Goal: Task Accomplishment & Management: Manage account settings

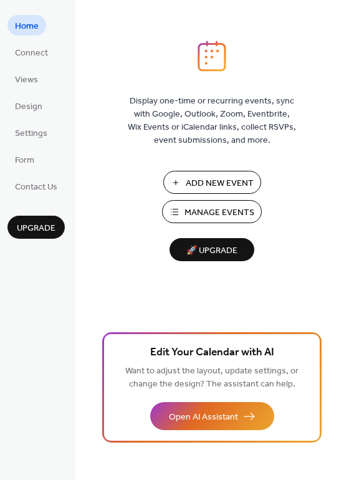
click at [211, 206] on span "Manage Events" at bounding box center [220, 212] width 70 height 13
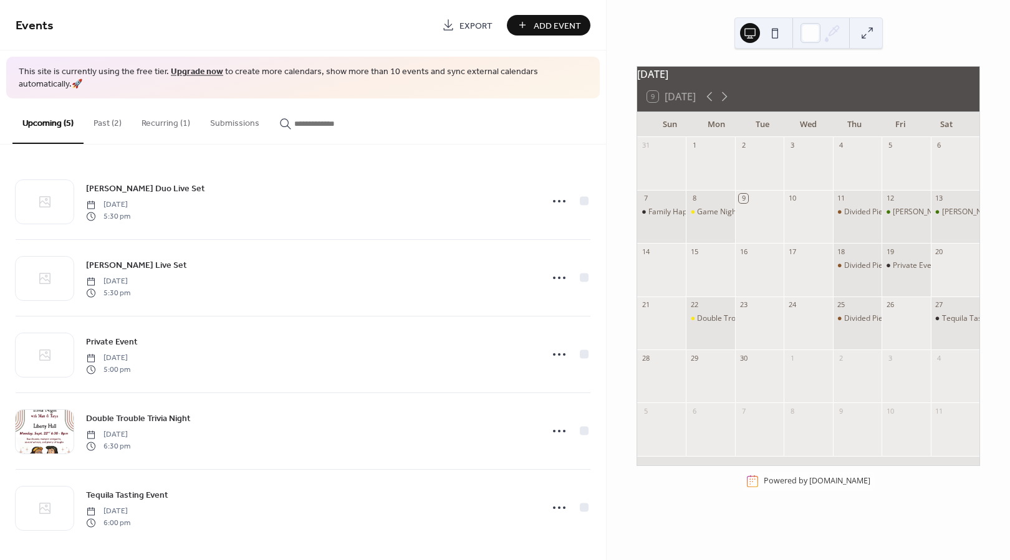
click at [94, 108] on button "Past (2)" at bounding box center [108, 120] width 48 height 44
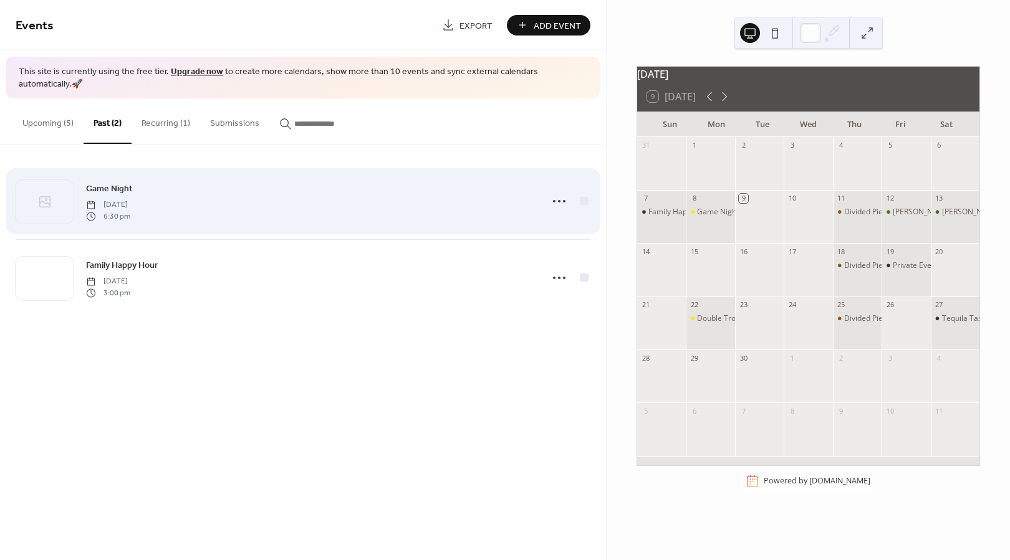
click at [374, 184] on div "Game Night Monday, September 8, 2025 6:30 pm" at bounding box center [310, 201] width 448 height 40
click at [555, 200] on circle at bounding box center [554, 201] width 2 height 2
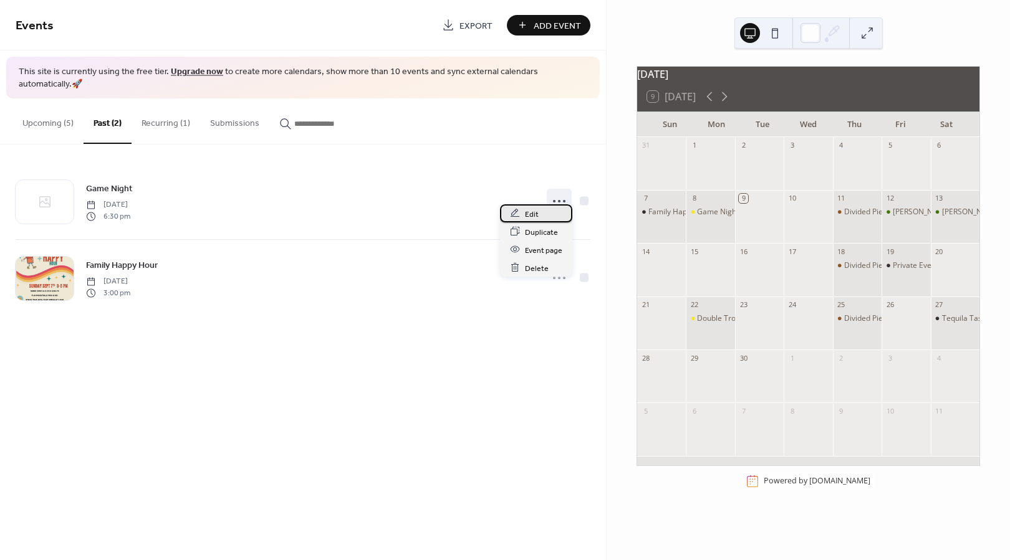
click at [540, 216] on div "Edit" at bounding box center [536, 213] width 72 height 18
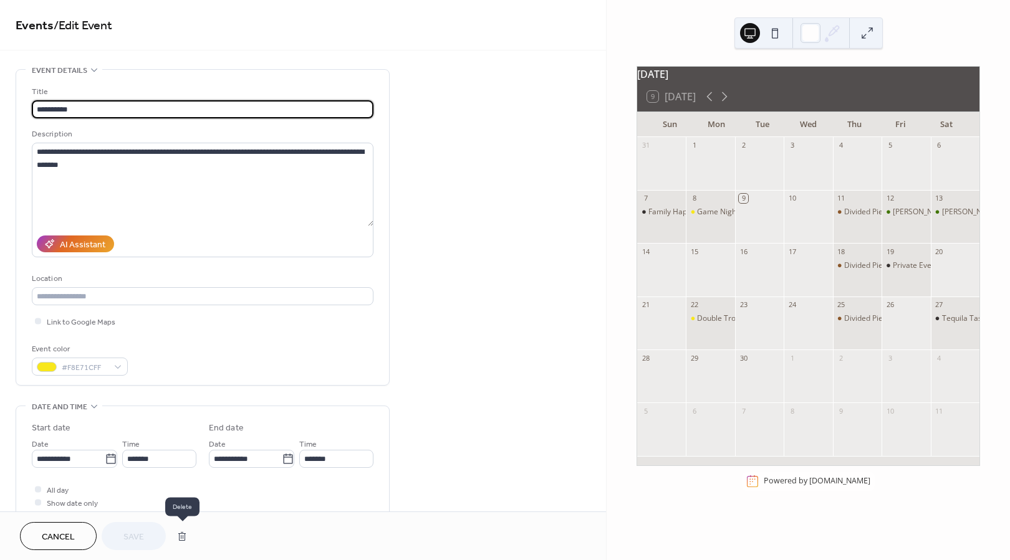
click at [188, 529] on button "button" at bounding box center [182, 536] width 22 height 25
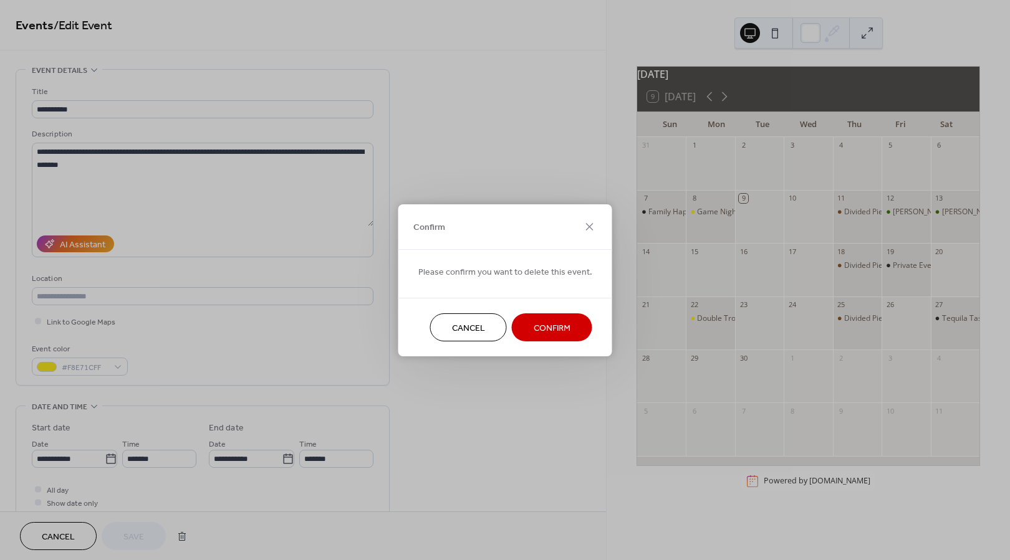
click at [555, 339] on button "Confirm" at bounding box center [552, 328] width 80 height 28
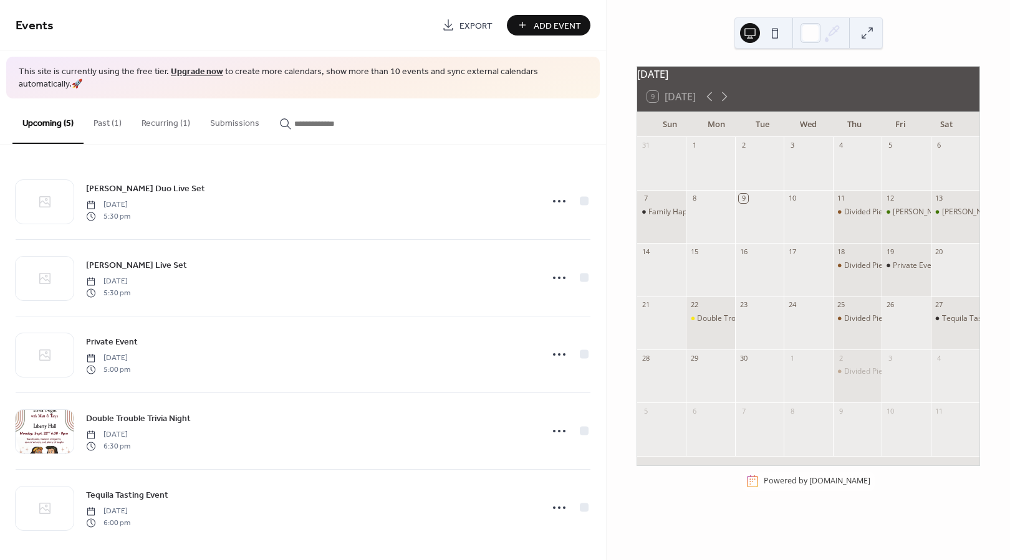
click at [95, 107] on button "Past (1)" at bounding box center [108, 120] width 48 height 44
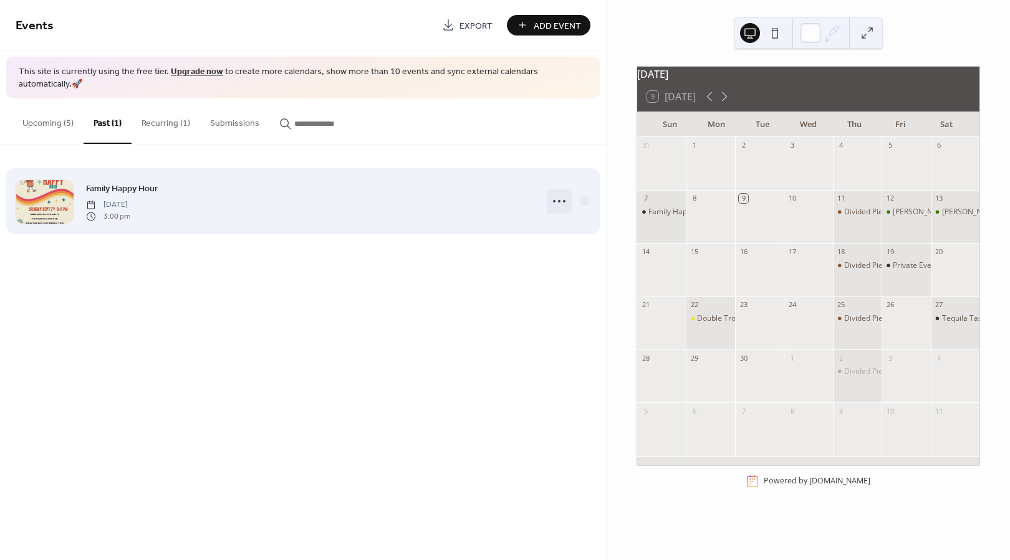
click at [559, 196] on icon at bounding box center [559, 201] width 20 height 20
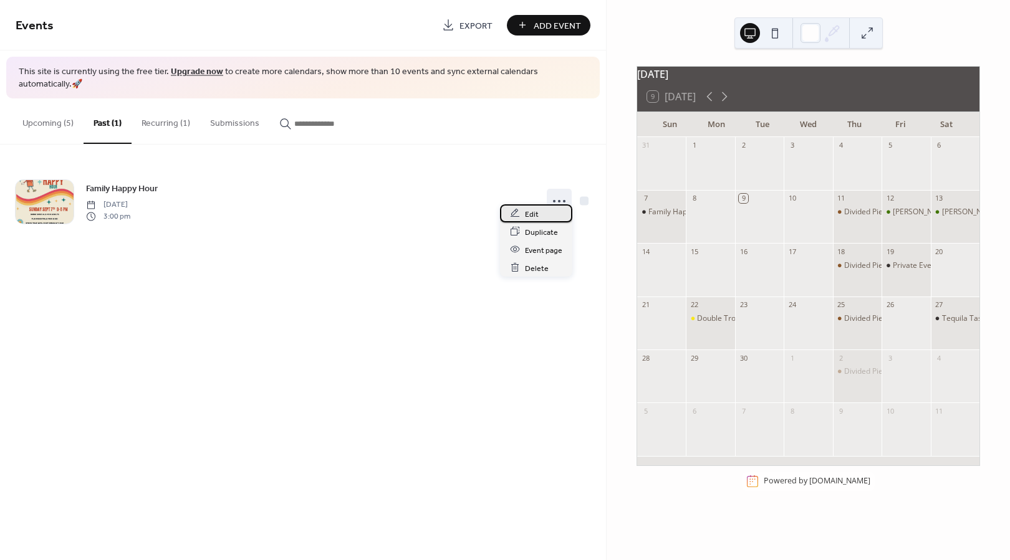
click at [528, 219] on span "Edit" at bounding box center [532, 214] width 14 height 13
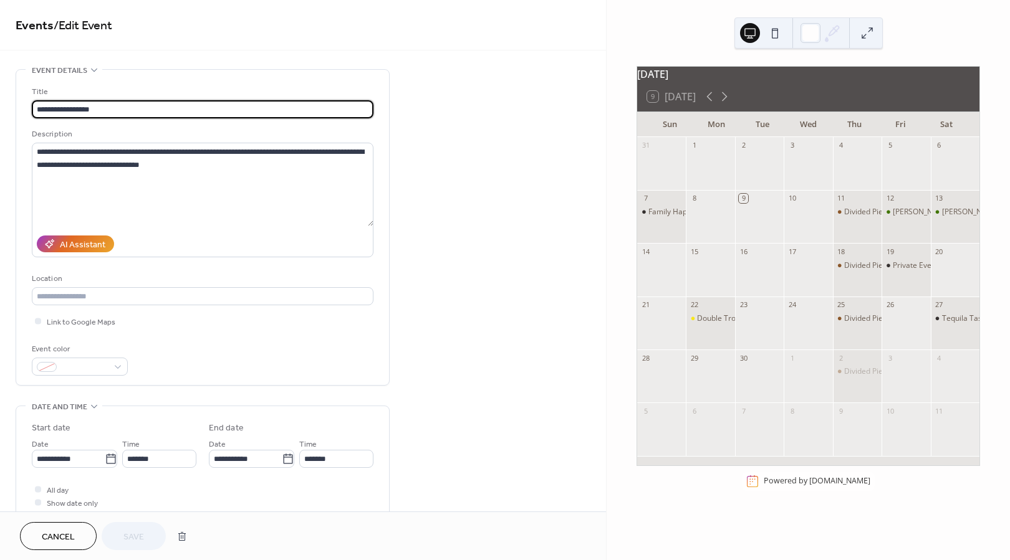
scroll to position [155, 0]
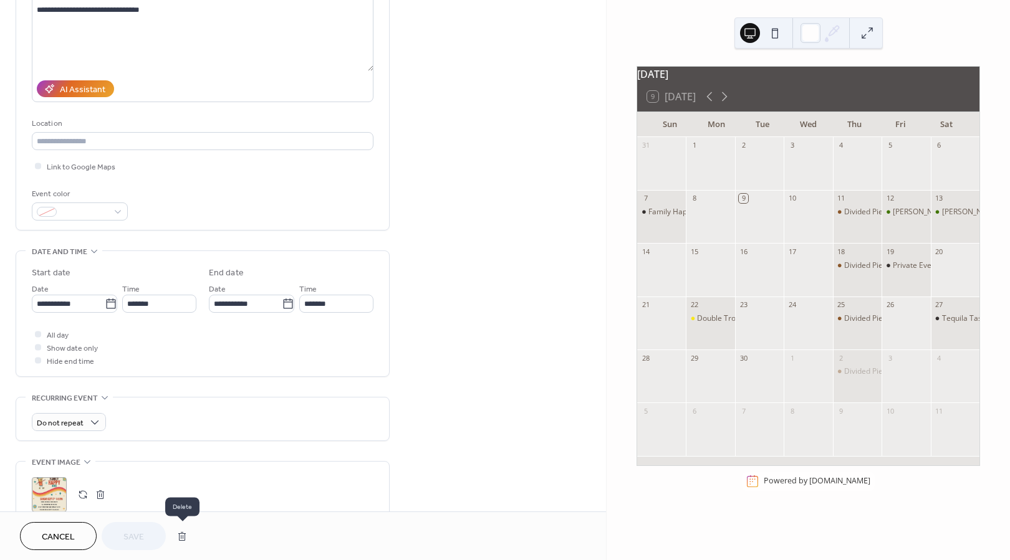
click at [182, 530] on button "button" at bounding box center [182, 536] width 22 height 25
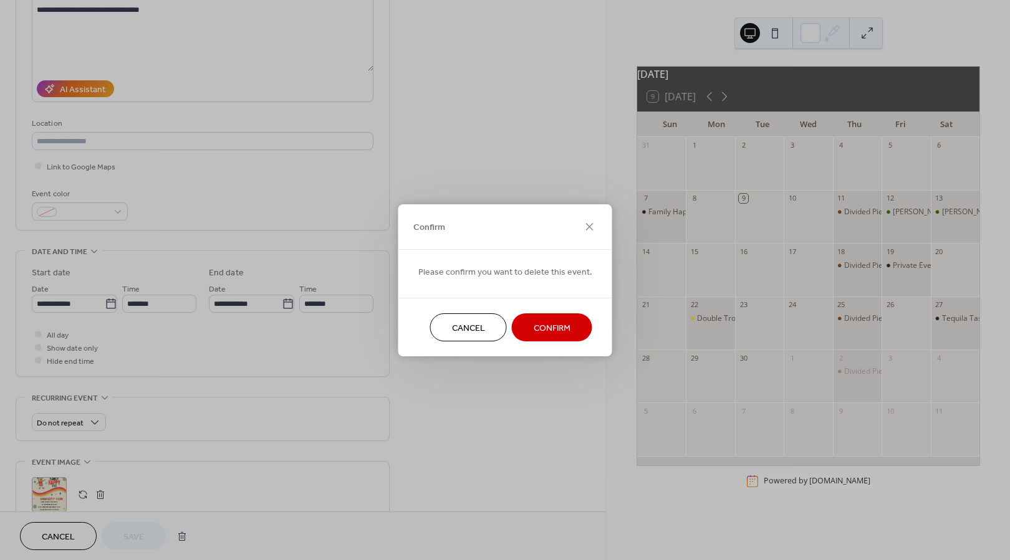
click at [526, 328] on button "Confirm" at bounding box center [552, 328] width 80 height 28
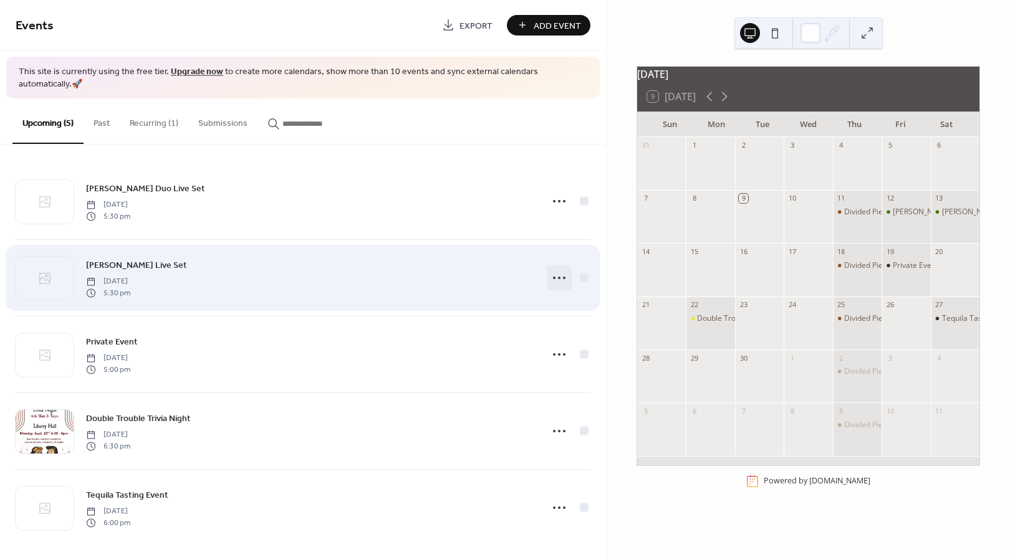
click at [559, 268] on icon at bounding box center [559, 278] width 20 height 20
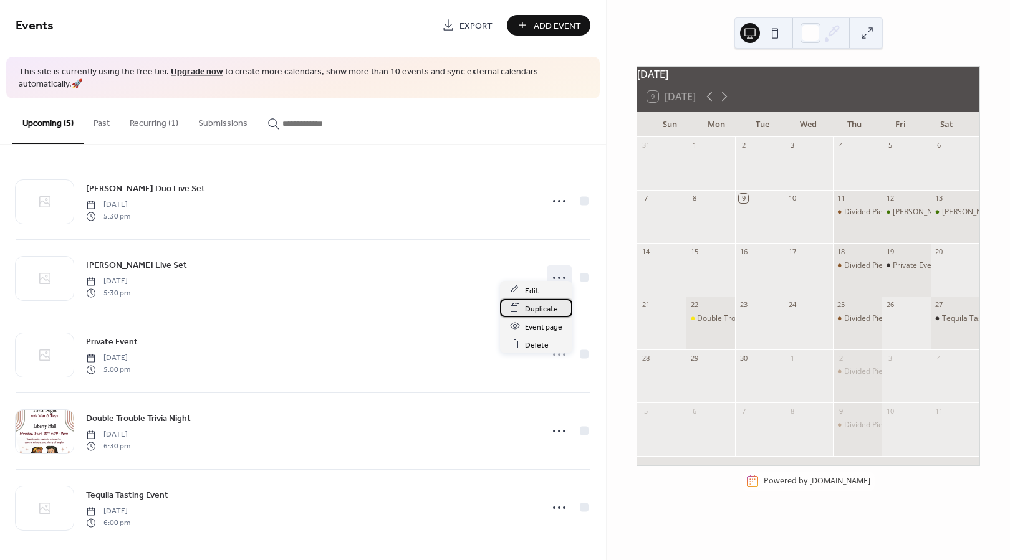
click at [548, 302] on span "Duplicate" at bounding box center [541, 308] width 33 height 13
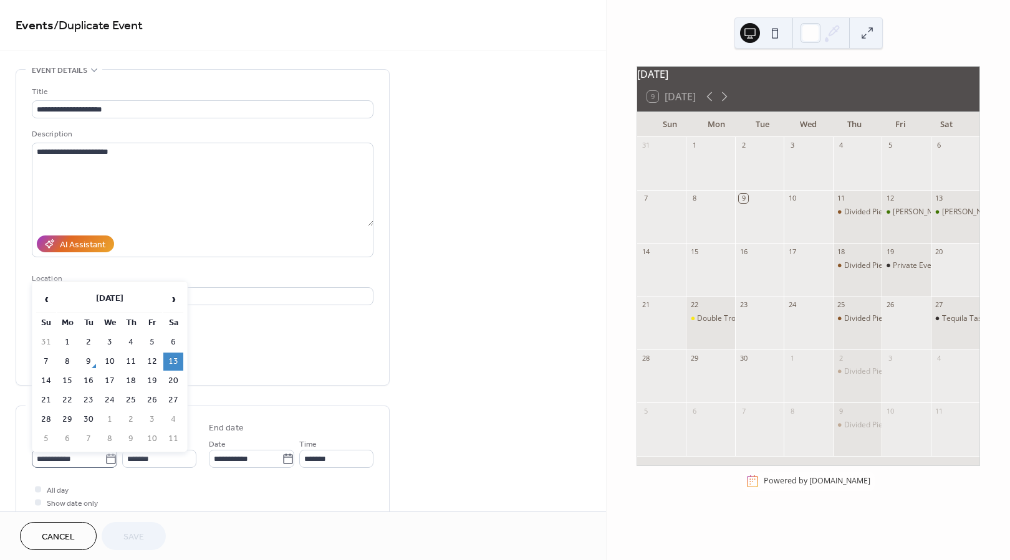
click at [106, 454] on icon at bounding box center [110, 459] width 9 height 10
click at [104, 454] on input "**********" at bounding box center [68, 459] width 73 height 18
click at [171, 421] on td "4" at bounding box center [173, 420] width 20 height 18
type input "**********"
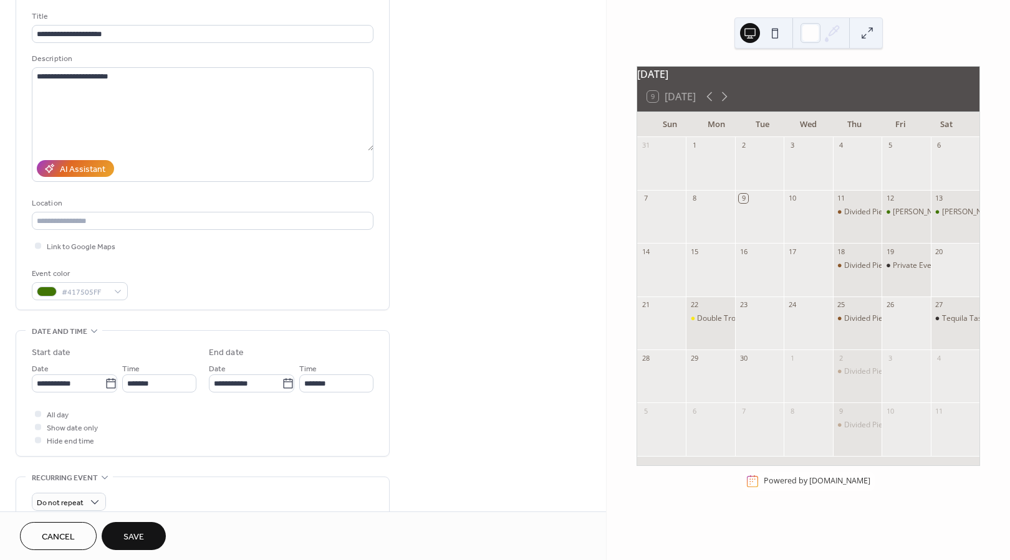
scroll to position [75, 0]
click at [128, 534] on span "Save" at bounding box center [133, 537] width 21 height 13
